Goal: Information Seeking & Learning: Learn about a topic

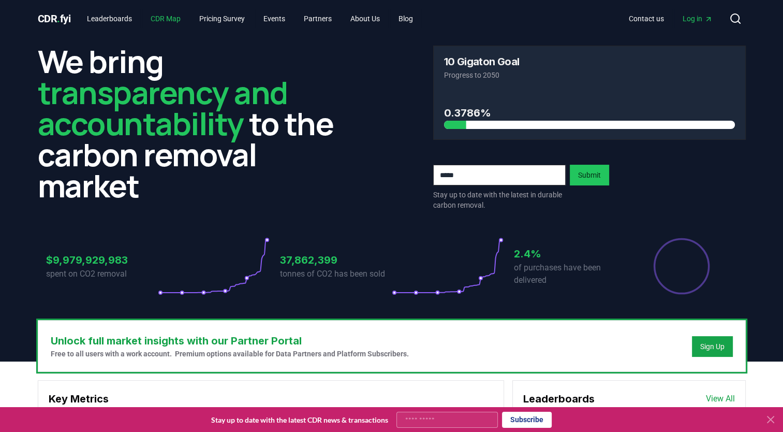
click at [179, 19] on link "CDR Map" at bounding box center [165, 18] width 47 height 19
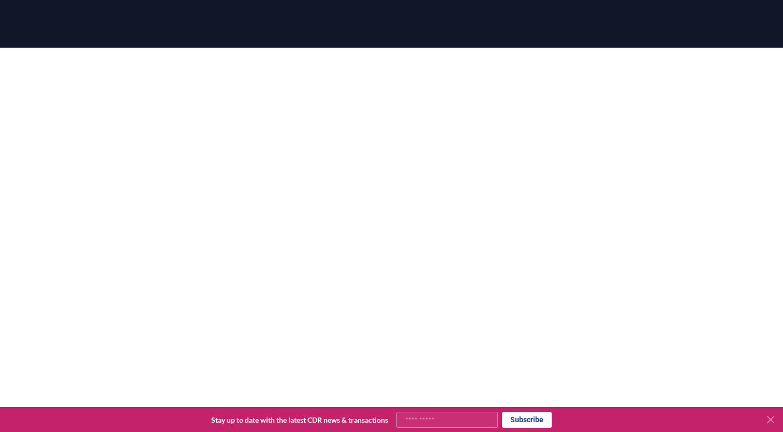
scroll to position [104, 0]
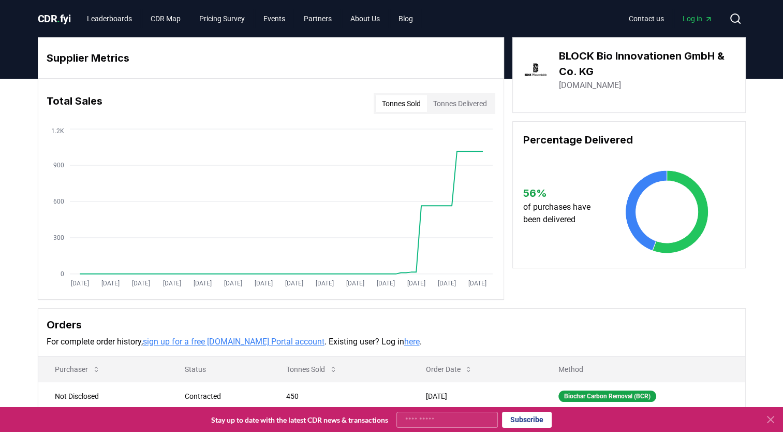
click at [459, 105] on button "Tonnes Delivered" at bounding box center [460, 103] width 66 height 17
click at [400, 105] on button "Tonnes Sold" at bounding box center [401, 103] width 51 height 17
click at [469, 105] on button "Tonnes Delivered" at bounding box center [460, 103] width 66 height 17
click at [404, 106] on button "Tonnes Sold" at bounding box center [401, 103] width 51 height 17
